Goal: Browse casually: Explore the website without a specific task or goal

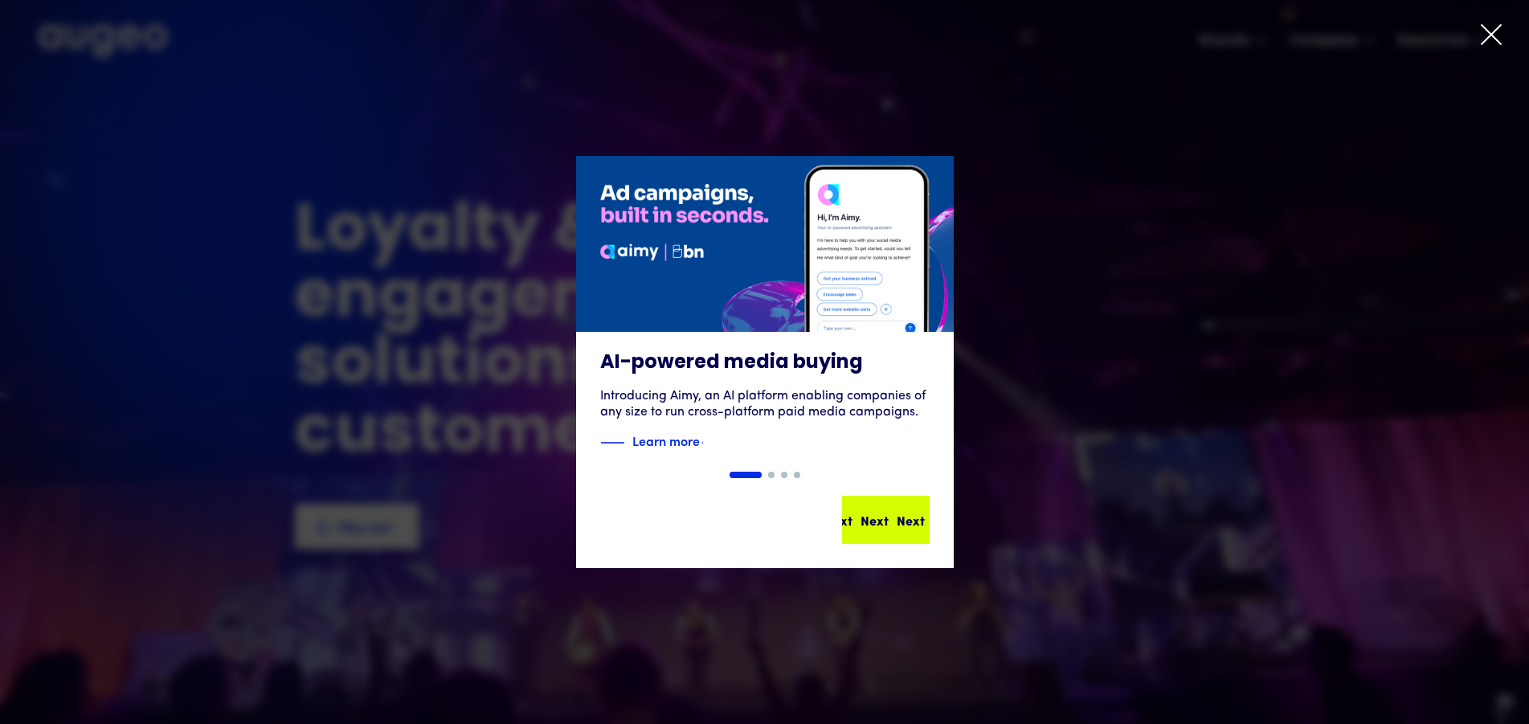
click at [899, 517] on div "Next Next Next Next" at bounding box center [892, 519] width 145 height 19
